Goal: Task Accomplishment & Management: Use online tool/utility

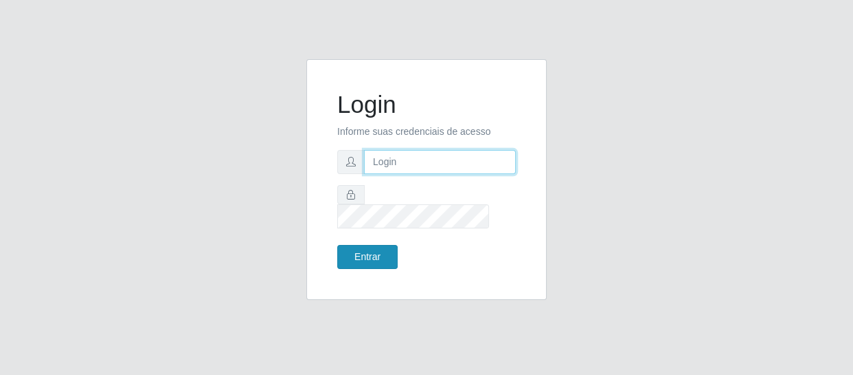
type input "[EMAIL_ADDRESS][DOMAIN_NAME]"
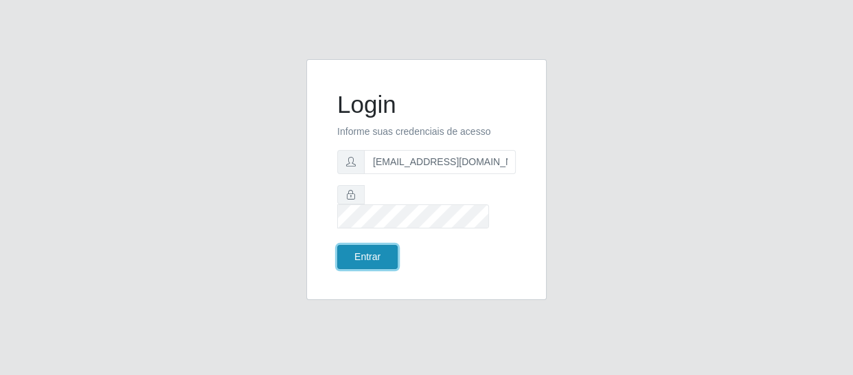
click at [381, 245] on button "Entrar" at bounding box center [367, 257] width 60 height 24
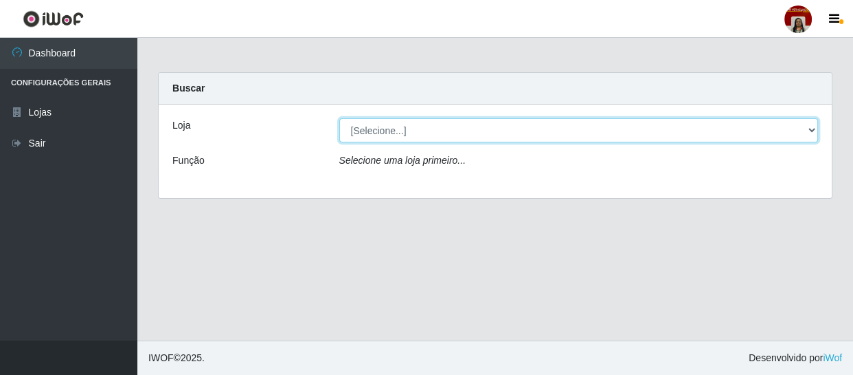
click at [810, 121] on select "[Selecione...] Mar Vermelho - Loja 04" at bounding box center [579, 130] width 480 height 24
select select "251"
click at [339, 118] on select "[Selecione...] Mar Vermelho - Loja 04" at bounding box center [579, 130] width 480 height 24
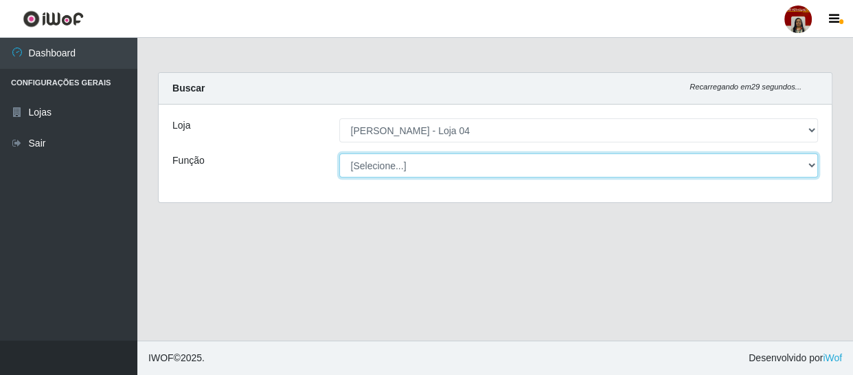
click at [807, 167] on select "[Selecione...] ASG ASG + ASG ++ Auxiliar de Depósito Auxiliar de Depósito + Aux…" at bounding box center [579, 165] width 480 height 24
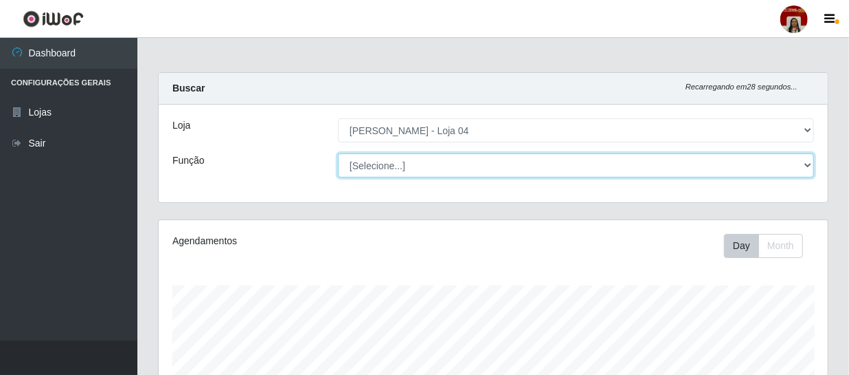
scroll to position [285, 669]
select select "22"
click at [338, 153] on select "[Selecione...] ASG ASG + ASG ++ Auxiliar de Depósito Auxiliar de Depósito + Aux…" at bounding box center [576, 165] width 476 height 24
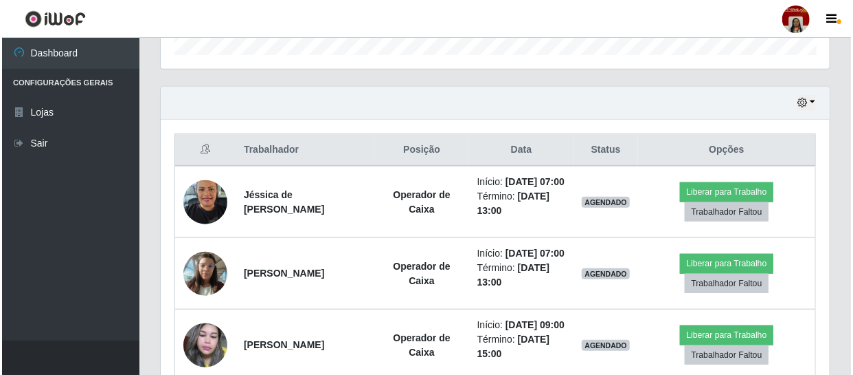
scroll to position [437, 0]
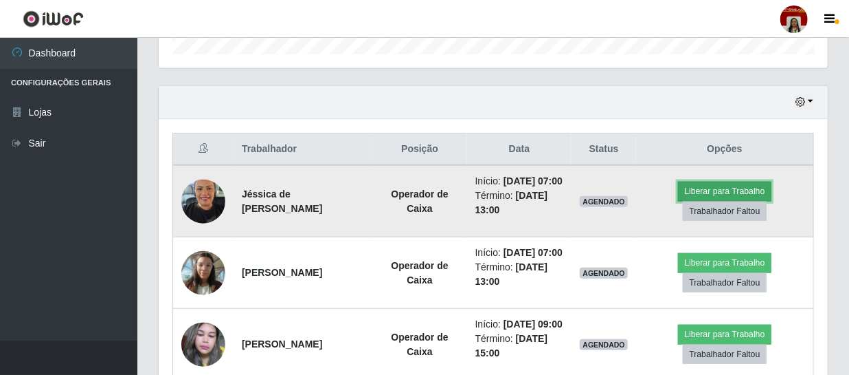
click at [726, 197] on button "Liberar para Trabalho" at bounding box center [724, 190] width 93 height 19
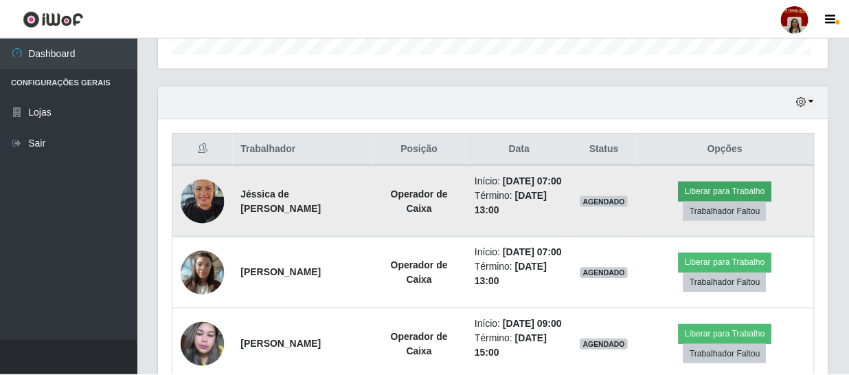
scroll to position [285, 663]
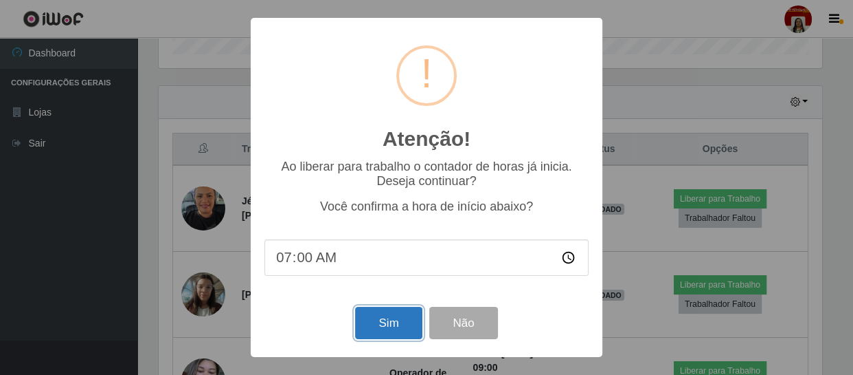
click at [383, 315] on button "Sim" at bounding box center [388, 322] width 67 height 32
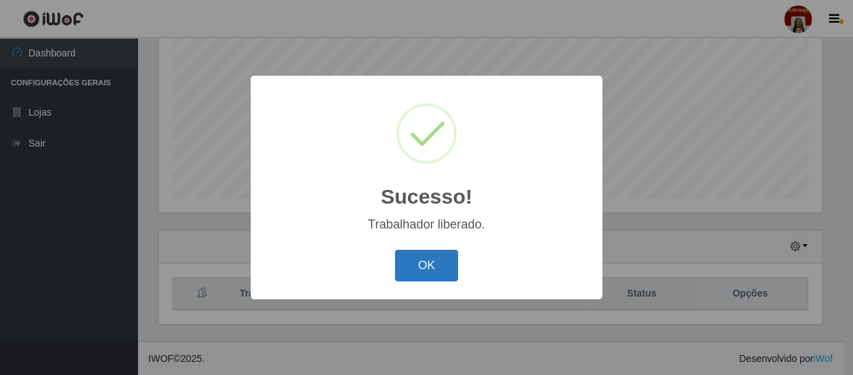
click at [425, 257] on button "OK" at bounding box center [427, 265] width 64 height 32
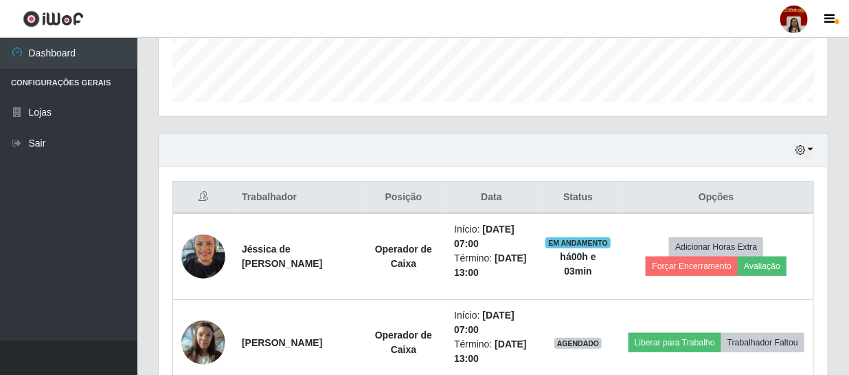
scroll to position [418, 0]
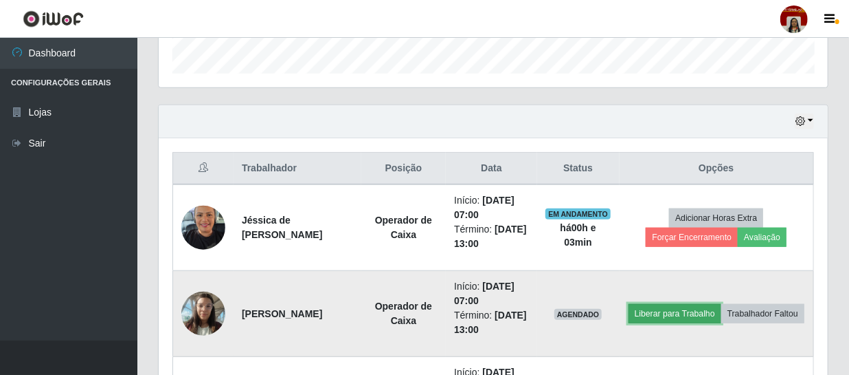
click at [696, 304] on button "Liberar para Trabalho" at bounding box center [675, 313] width 93 height 19
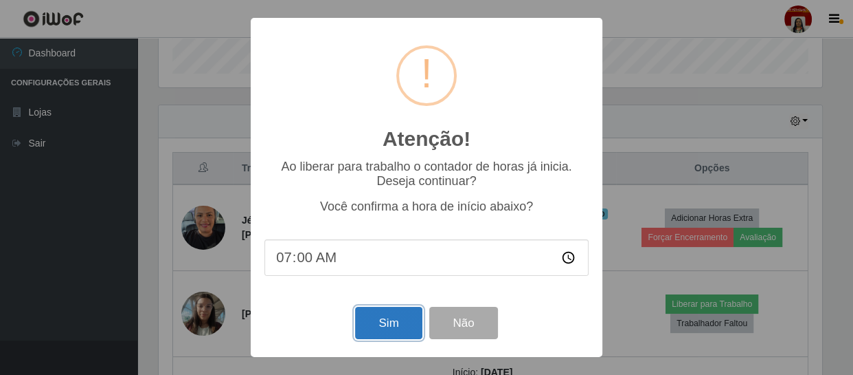
click at [404, 310] on button "Sim" at bounding box center [388, 322] width 67 height 32
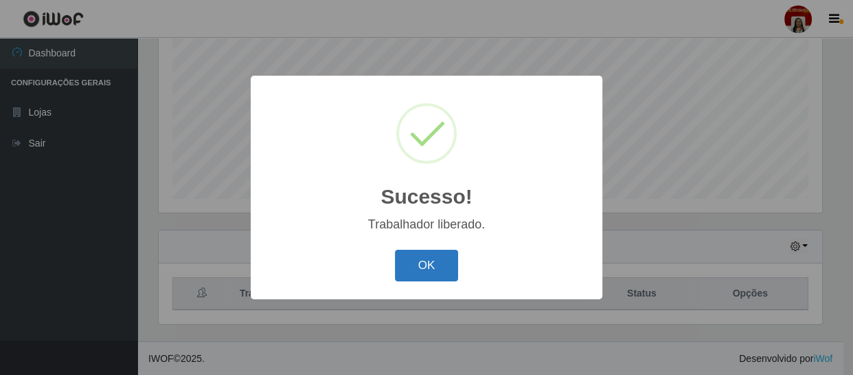
click at [447, 267] on button "OK" at bounding box center [427, 265] width 64 height 32
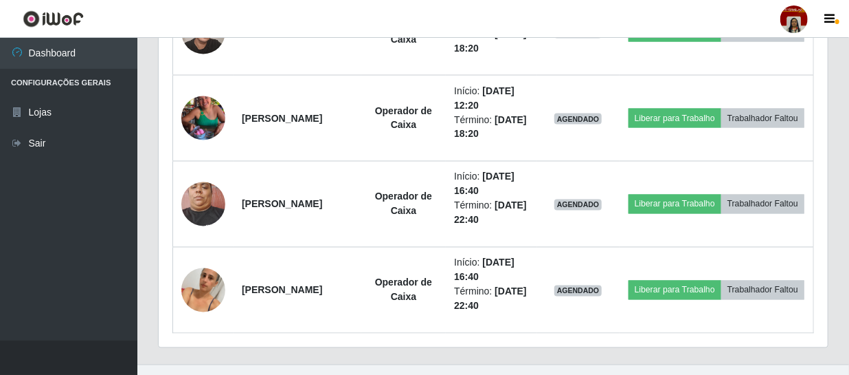
scroll to position [1065, 0]
